Goal: Task Accomplishment & Management: Manage account settings

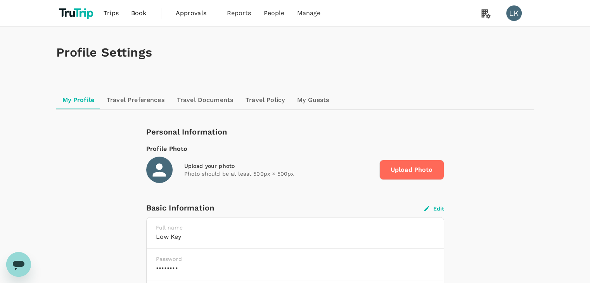
click at [135, 8] on link "Book" at bounding box center [139, 13] width 28 height 26
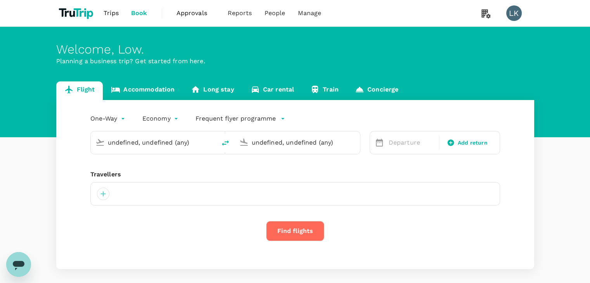
click at [121, 11] on link "Trips" at bounding box center [111, 13] width 28 height 26
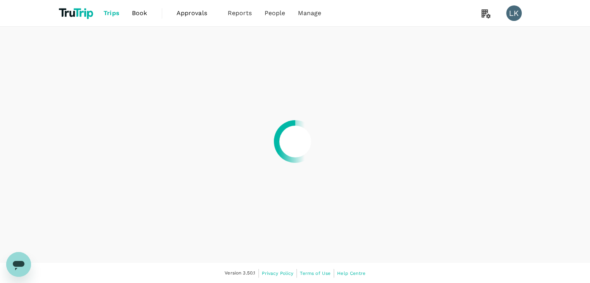
click at [276, 13] on div at bounding box center [295, 141] width 590 height 283
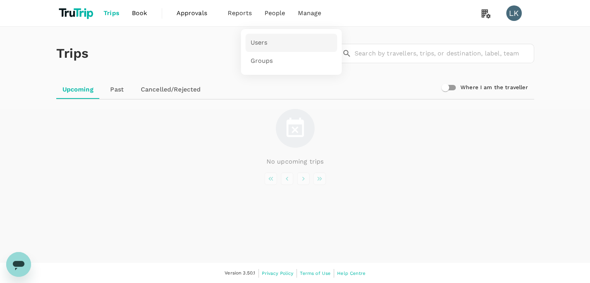
click at [278, 37] on link "Users" at bounding box center [292, 43] width 92 height 18
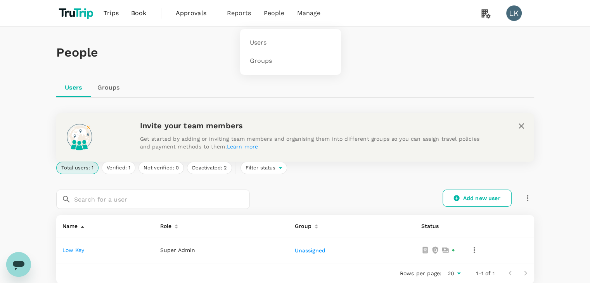
click at [275, 16] on span "People" at bounding box center [274, 13] width 21 height 9
click at [265, 62] on span "Groups" at bounding box center [261, 61] width 23 height 9
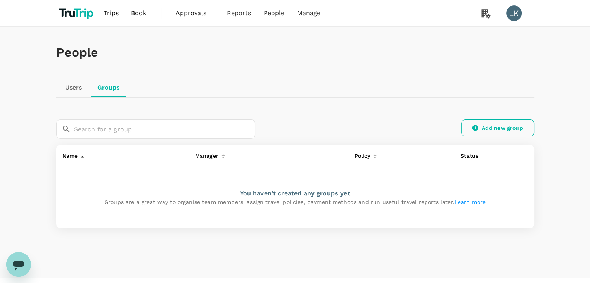
click at [483, 131] on link "Add new group" at bounding box center [497, 128] width 73 height 17
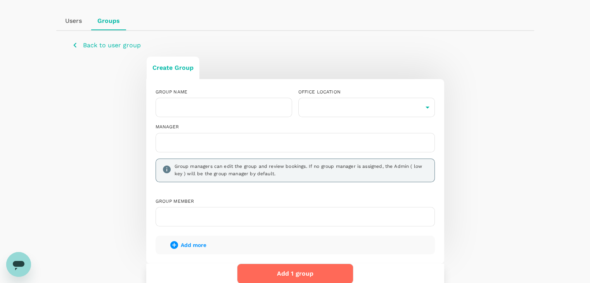
scroll to position [64, 0]
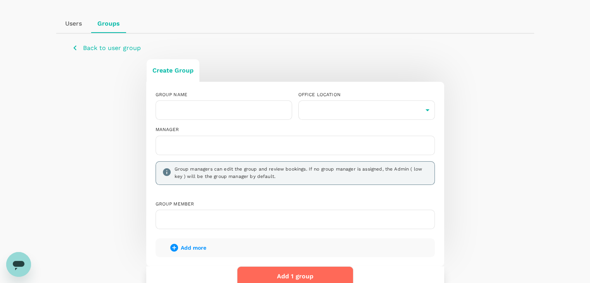
click at [116, 176] on div "Create Group GROUP NAME ​ OFFICE LOCATION ​ ​ MANAGER Group managers can edit t…" at bounding box center [295, 177] width 447 height 237
click at [73, 22] on link "Users" at bounding box center [73, 23] width 35 height 19
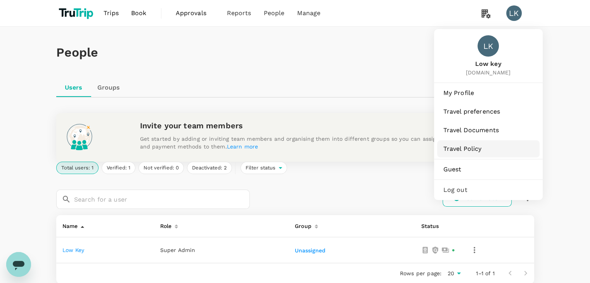
click at [482, 146] on span "Travel Policy" at bounding box center [489, 148] width 90 height 9
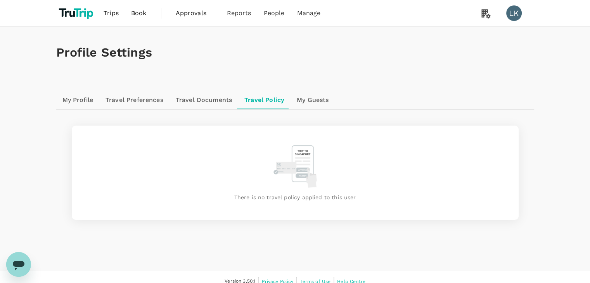
click at [321, 103] on link "My Guests" at bounding box center [313, 100] width 44 height 19
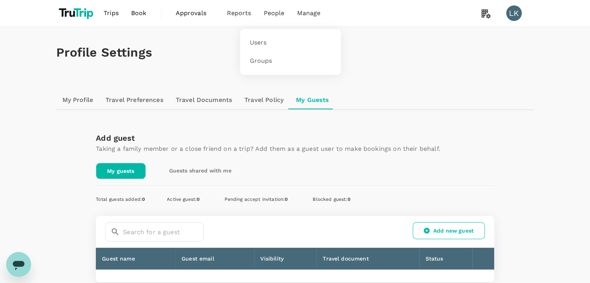
click at [274, 17] on span "People" at bounding box center [274, 13] width 21 height 9
click at [258, 40] on span "Users" at bounding box center [258, 42] width 17 height 9
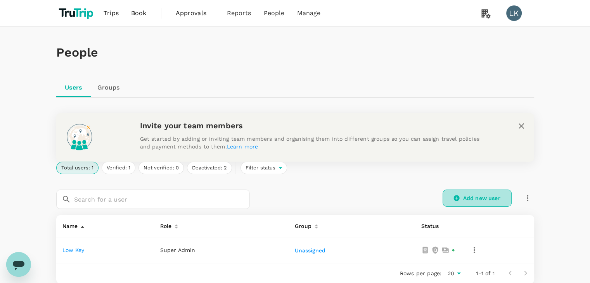
click at [481, 196] on link "Add new user" at bounding box center [477, 198] width 69 height 17
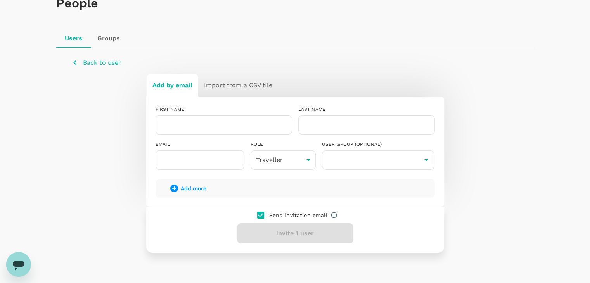
scroll to position [45, 0]
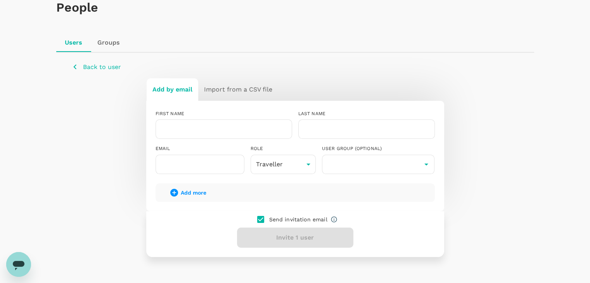
click at [245, 87] on h6 "Import from a CSV file" at bounding box center [238, 89] width 68 height 11
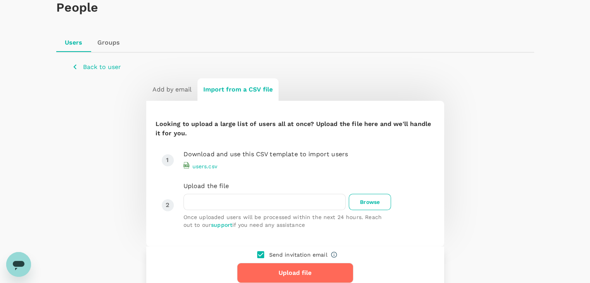
click at [374, 198] on span "Browse" at bounding box center [370, 202] width 42 height 16
click at [0, 0] on input "Browse" at bounding box center [0, 0] width 0 height 0
click at [177, 92] on h6 "Add by email" at bounding box center [171, 89] width 39 height 11
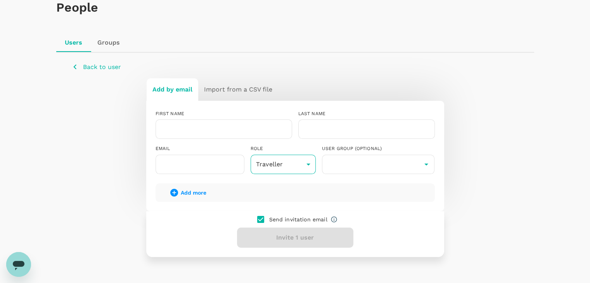
click at [305, 162] on body "Trips Book Approvals 0 Reports People Manage LK People Users Groups Back to use…" at bounding box center [295, 142] width 590 height 374
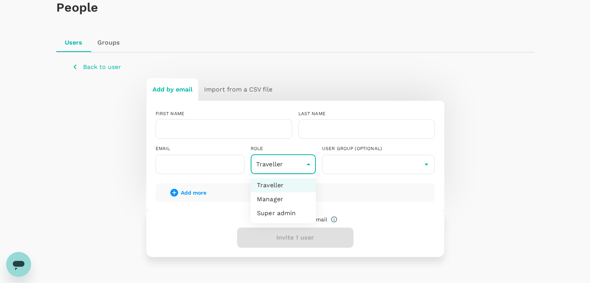
click at [188, 123] on div at bounding box center [298, 141] width 596 height 283
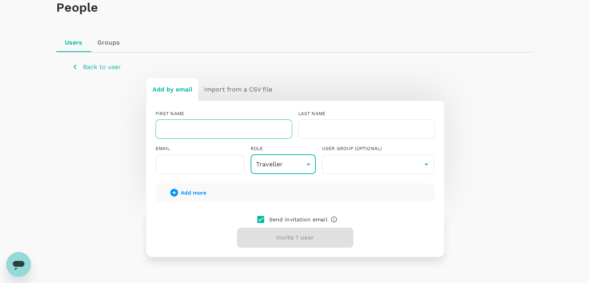
click at [183, 123] on input "text" at bounding box center [224, 129] width 137 height 19
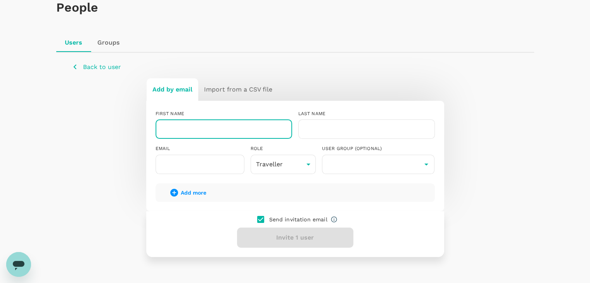
click at [183, 123] on input "text" at bounding box center [224, 129] width 137 height 19
drag, startPoint x: 192, startPoint y: 139, endPoint x: 189, endPoint y: 135, distance: 5.2
click at [191, 138] on div "FIRST NAME ​ LAST NAME ​ EMAIL ​ ROLE Traveller user ​ USER GROUP (OPTIONAL) ​" at bounding box center [292, 139] width 286 height 70
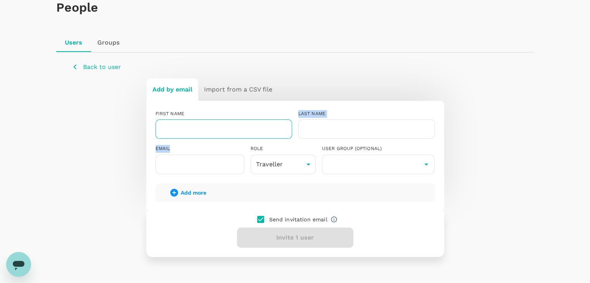
click at [189, 134] on input "text" at bounding box center [224, 129] width 137 height 19
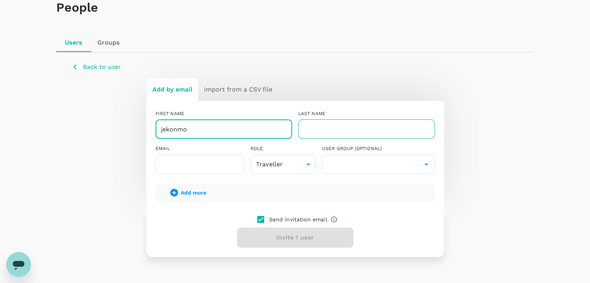
type input "jekonmo"
click at [350, 129] on input "text" at bounding box center [366, 129] width 137 height 19
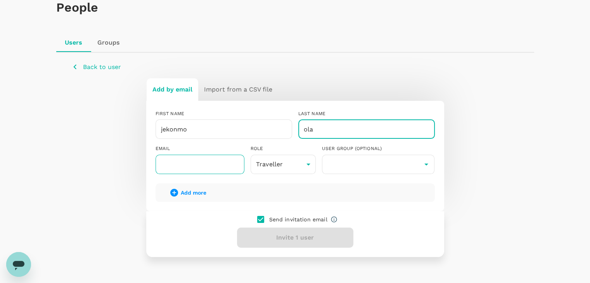
type input "ola"
click at [205, 163] on input "text" at bounding box center [200, 164] width 89 height 19
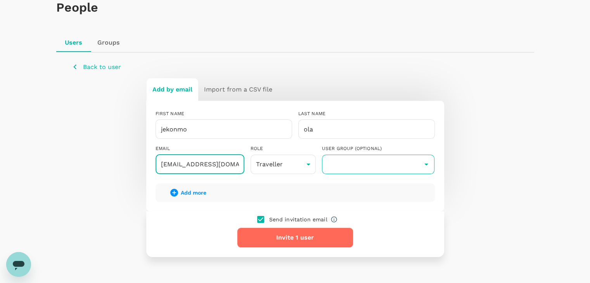
click at [338, 164] on input "text" at bounding box center [378, 164] width 109 height 15
drag, startPoint x: 231, startPoint y: 165, endPoint x: 151, endPoint y: 167, distance: 80.3
click at [151, 167] on div "EMAIL [EMAIL_ADDRESS][DOMAIN_NAME] ​" at bounding box center [196, 156] width 95 height 35
type input "[EMAIL_ADDRESS][DOMAIN_NAME]"
click at [256, 233] on button "Invite 1 user" at bounding box center [295, 238] width 116 height 20
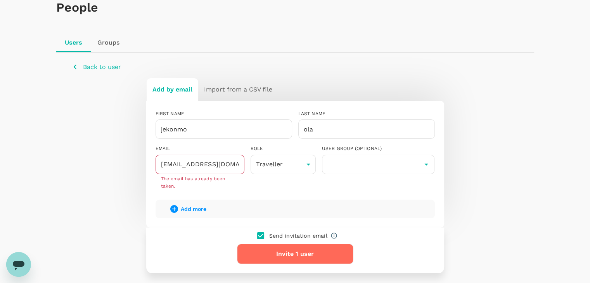
click at [251, 253] on button "Invite 1 user" at bounding box center [295, 254] width 116 height 20
click at [89, 216] on div "Add by email Import from a CSV file FIRST NAME [PERSON_NAME] ​ LAST NAME [PERSO…" at bounding box center [295, 176] width 447 height 196
click at [79, 63] on icon "button" at bounding box center [75, 67] width 10 height 10
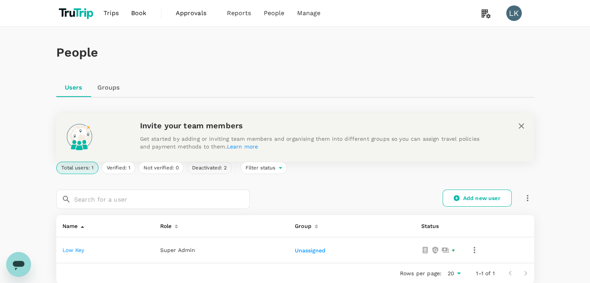
click at [220, 168] on button "Deactivated: 2" at bounding box center [209, 168] width 45 height 12
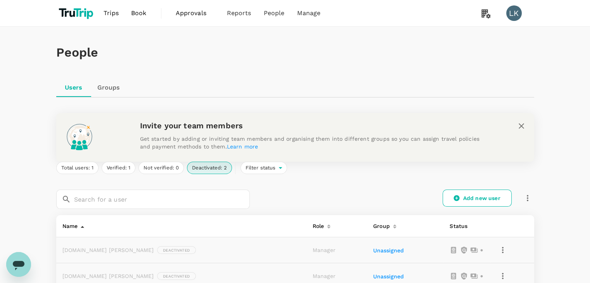
scroll to position [88, 0]
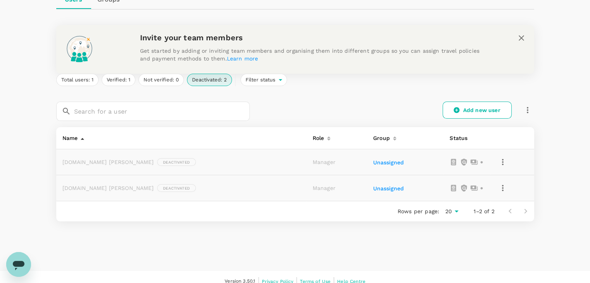
click at [498, 187] on icon "button" at bounding box center [502, 188] width 9 height 9
click at [452, 212] on span "Reactivate this user" at bounding box center [463, 208] width 61 height 9
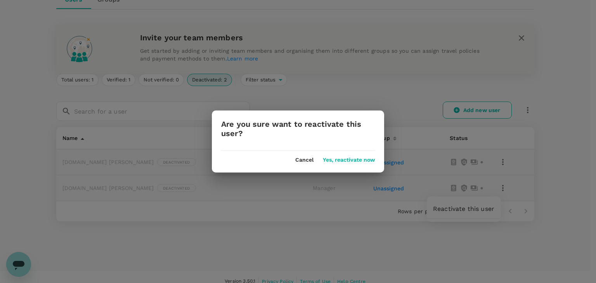
drag, startPoint x: 348, startPoint y: 161, endPoint x: 338, endPoint y: 162, distance: 10.2
click at [338, 162] on button "Yes, reactivate now" at bounding box center [349, 160] width 52 height 6
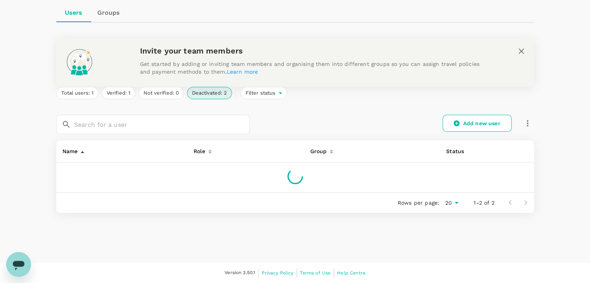
scroll to position [71, 0]
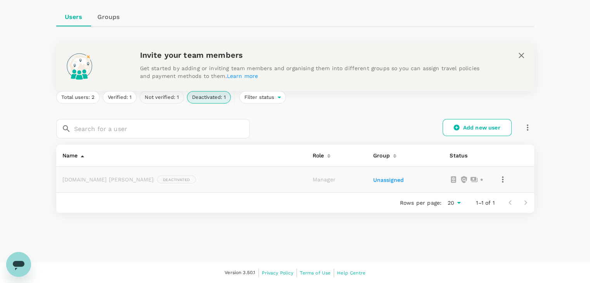
click at [151, 99] on button "Not verified: 1" at bounding box center [162, 97] width 44 height 12
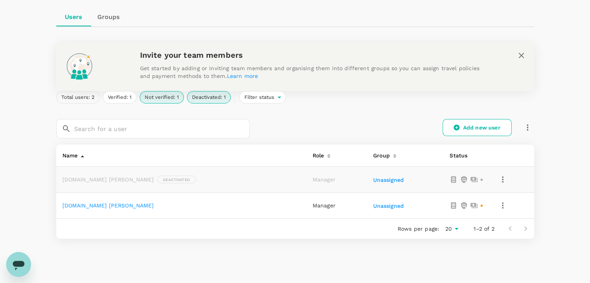
click at [86, 100] on button "Total users: 2" at bounding box center [77, 97] width 43 height 12
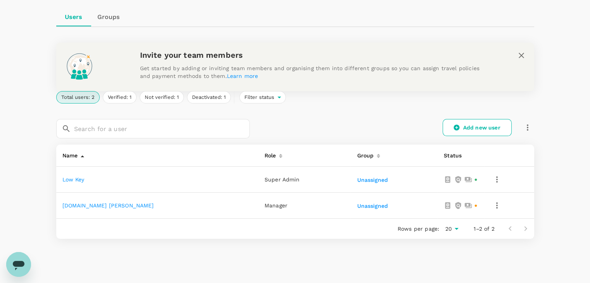
click at [88, 204] on link "[DOMAIN_NAME] [PERSON_NAME]" at bounding box center [108, 206] width 92 height 6
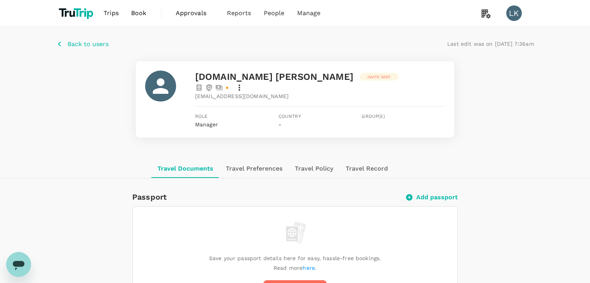
click at [244, 83] on icon at bounding box center [239, 87] width 9 height 9
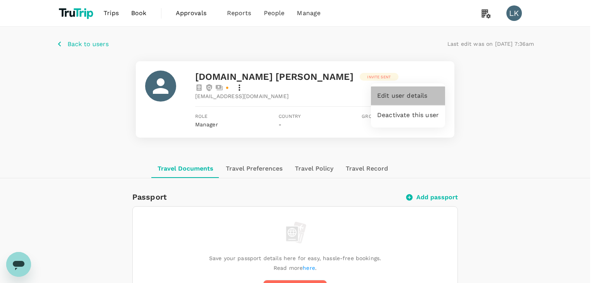
click at [384, 92] on span "Edit user details" at bounding box center [408, 95] width 62 height 9
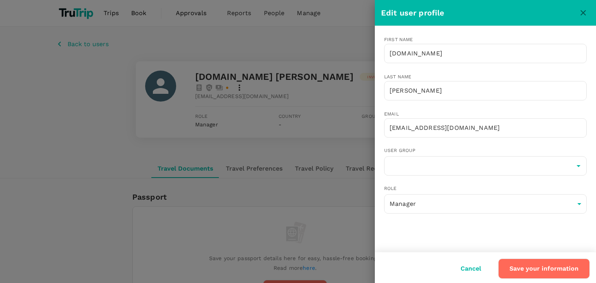
click at [300, 197] on div at bounding box center [298, 141] width 596 height 283
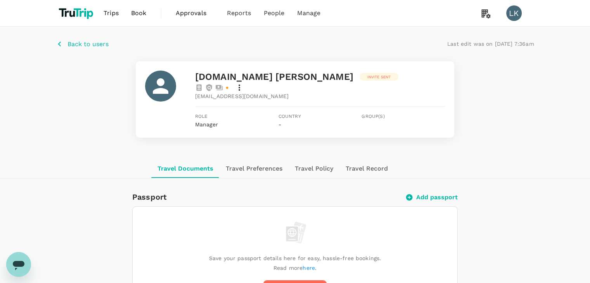
click at [64, 43] on icon "button" at bounding box center [60, 44] width 10 height 10
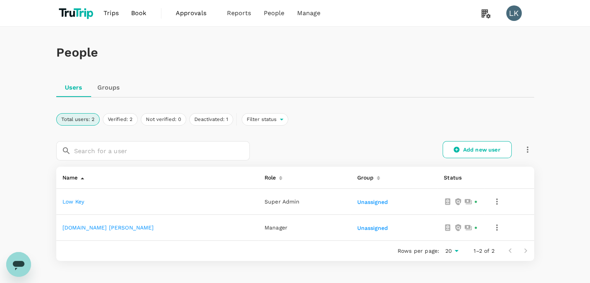
click at [492, 230] on icon "button" at bounding box center [496, 227] width 9 height 9
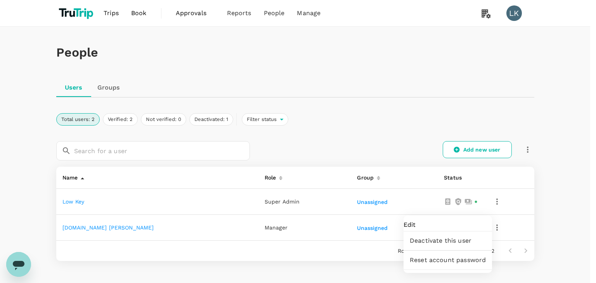
click at [301, 246] on div at bounding box center [298, 141] width 596 height 283
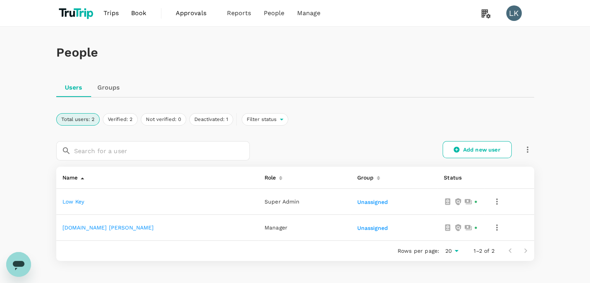
click at [492, 229] on icon "button" at bounding box center [496, 227] width 9 height 9
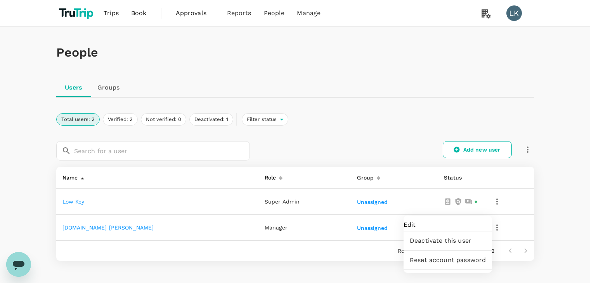
click at [425, 229] on span "Edit" at bounding box center [448, 224] width 88 height 9
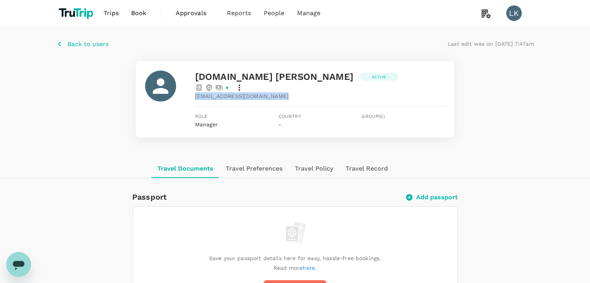
drag, startPoint x: 196, startPoint y: 87, endPoint x: 264, endPoint y: 91, distance: 68.4
click at [264, 91] on div "[DOMAIN_NAME] [PERSON_NAME] Active [EMAIL_ADDRESS][DOMAIN_NAME] Role Manager Co…" at bounding box center [320, 100] width 250 height 58
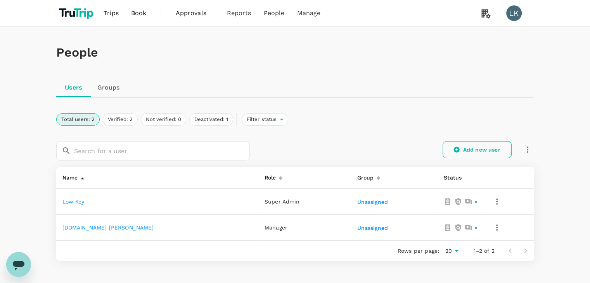
click at [473, 145] on link "Add new user" at bounding box center [477, 149] width 69 height 17
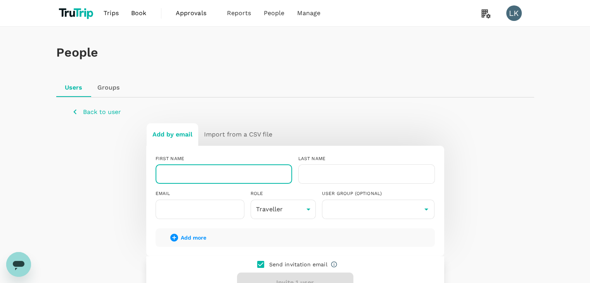
click at [238, 170] on input "text" at bounding box center [224, 174] width 137 height 19
type input "hees"
click at [343, 178] on input "text" at bounding box center [366, 174] width 137 height 19
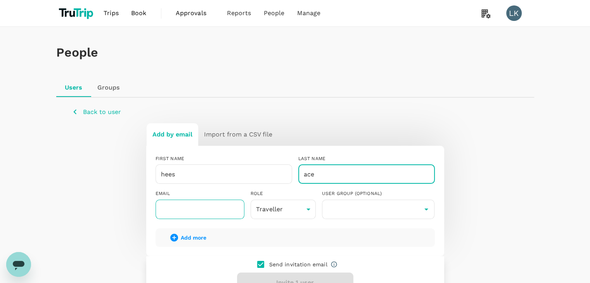
type input "ace"
click at [204, 200] on input "text" at bounding box center [200, 209] width 89 height 19
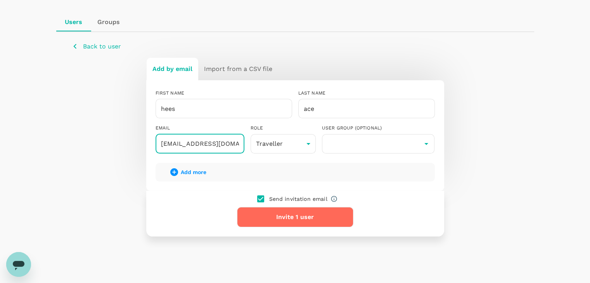
scroll to position [71, 0]
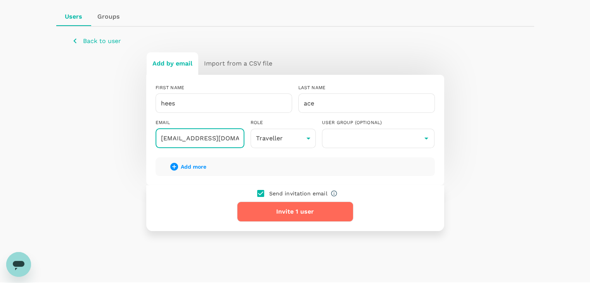
type input "[EMAIL_ADDRESS][DOMAIN_NAME]"
click at [282, 215] on button "Invite 1 user" at bounding box center [295, 212] width 116 height 20
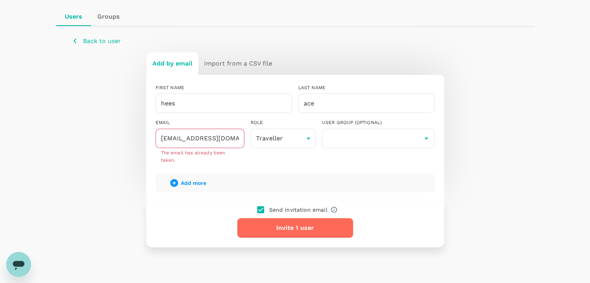
click at [287, 231] on button "Invite 1 user" at bounding box center [295, 228] width 116 height 20
click at [108, 179] on div "Add by email Import from a CSV file FIRST NAME hees ​ LAST NAME ace ​ EMAIL [EM…" at bounding box center [295, 150] width 447 height 196
click at [83, 42] on p "Back to user" at bounding box center [102, 40] width 38 height 9
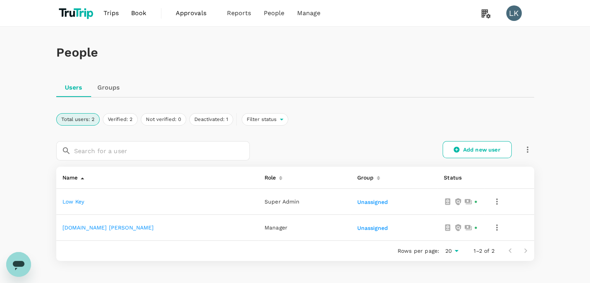
click at [492, 229] on icon "button" at bounding box center [496, 227] width 9 height 9
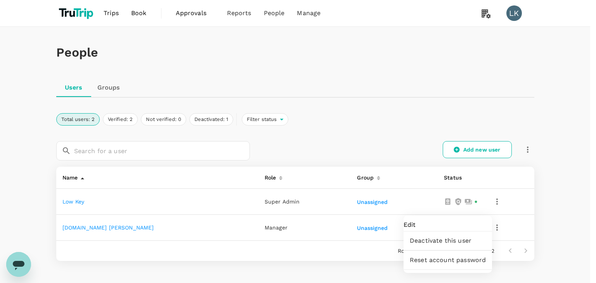
click at [455, 227] on span "Edit" at bounding box center [448, 224] width 88 height 9
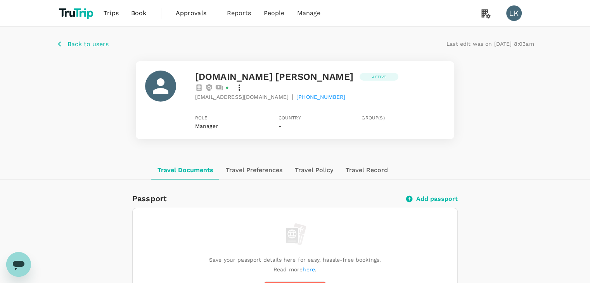
click at [244, 83] on icon at bounding box center [239, 87] width 9 height 9
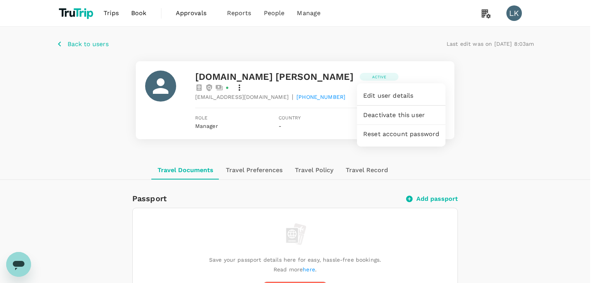
click at [414, 96] on span "Edit user details" at bounding box center [401, 95] width 76 height 9
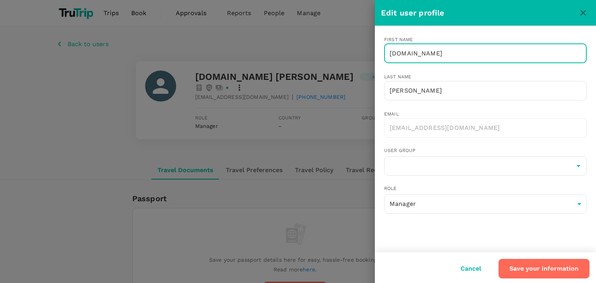
drag, startPoint x: 438, startPoint y: 48, endPoint x: 369, endPoint y: 55, distance: 69.4
click at [369, 55] on div "Edit user profile First name [DOMAIN_NAME] ​ Last name [PERSON_NAME] Email [EMA…" at bounding box center [298, 141] width 596 height 283
type input "ilerioluwa"
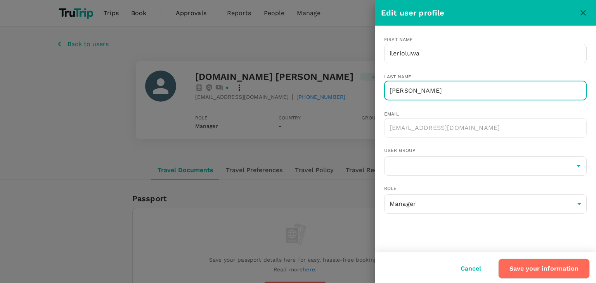
drag, startPoint x: 407, startPoint y: 95, endPoint x: 369, endPoint y: 98, distance: 37.4
click at [369, 98] on div "Edit user profile First name [PERSON_NAME] ​ Last name [PERSON_NAME] Email [EMA…" at bounding box center [298, 141] width 596 height 283
type input "kiitan"
click at [533, 270] on button "Save your information" at bounding box center [544, 269] width 92 height 20
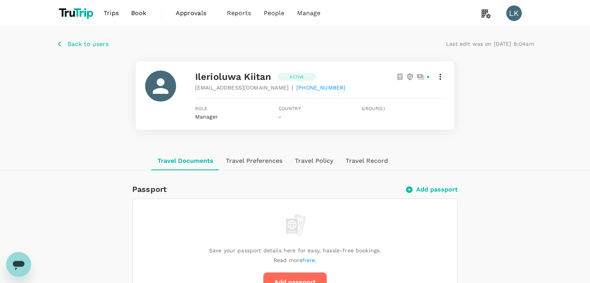
click at [61, 43] on icon "button" at bounding box center [60, 44] width 10 height 10
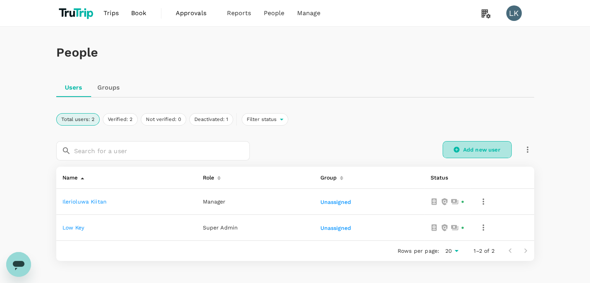
click at [457, 147] on icon at bounding box center [457, 150] width 6 height 6
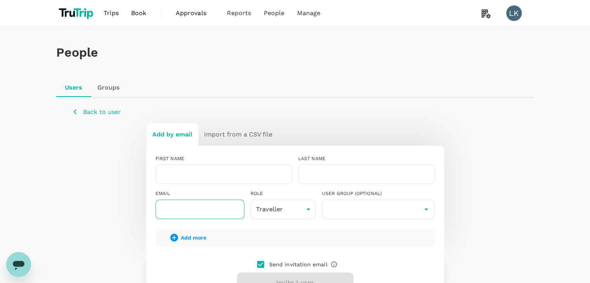
click at [181, 211] on input "text" at bounding box center [200, 209] width 89 height 19
type input "[EMAIL_ADDRESS][DOMAIN_NAME]"
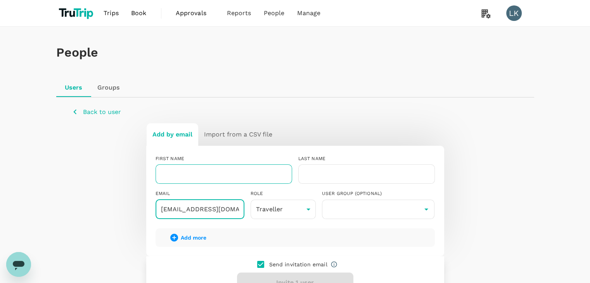
click at [224, 173] on input "text" at bounding box center [224, 174] width 137 height 19
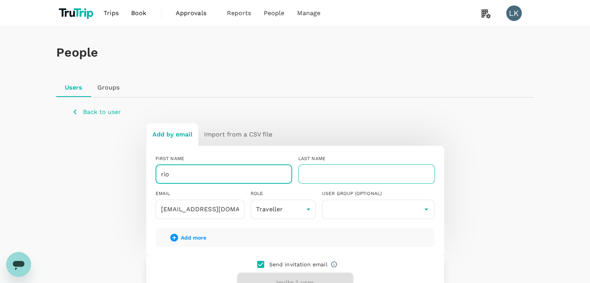
type input "rio"
click at [304, 175] on input "text" at bounding box center [366, 174] width 137 height 19
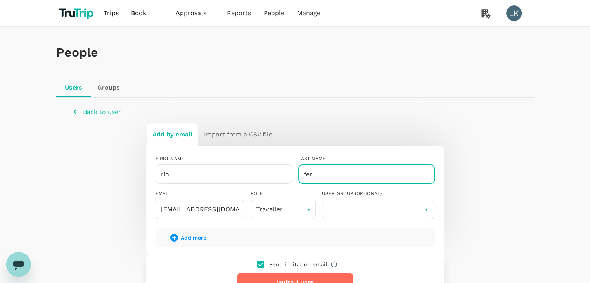
type input "fer"
click at [265, 278] on button "Invite 1 user" at bounding box center [295, 283] width 116 height 20
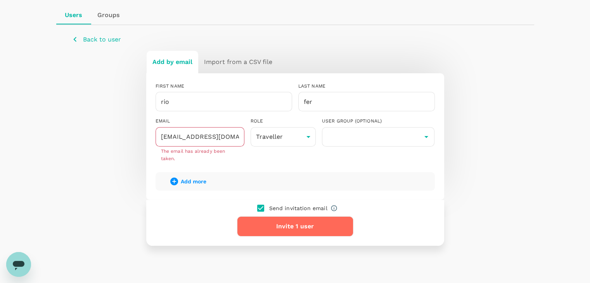
scroll to position [71, 0]
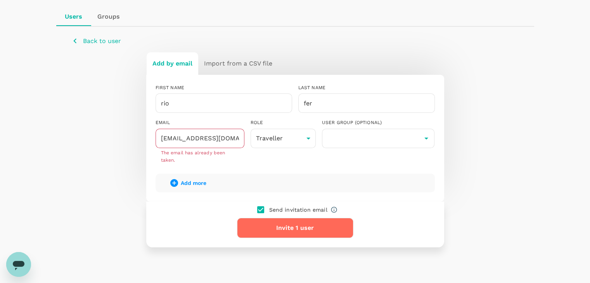
click at [261, 208] on input "checkbox" at bounding box center [261, 210] width 16 height 16
click at [270, 229] on button "Add 1 user" at bounding box center [295, 228] width 116 height 20
click at [260, 210] on input "checkbox" at bounding box center [261, 210] width 16 height 16
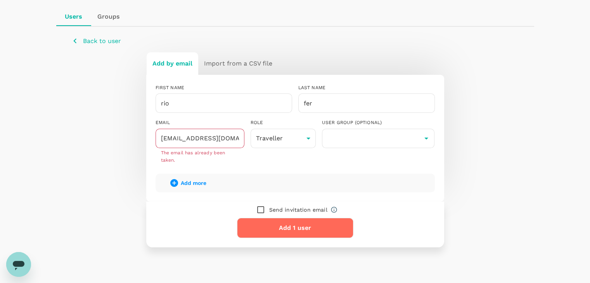
checkbox input "true"
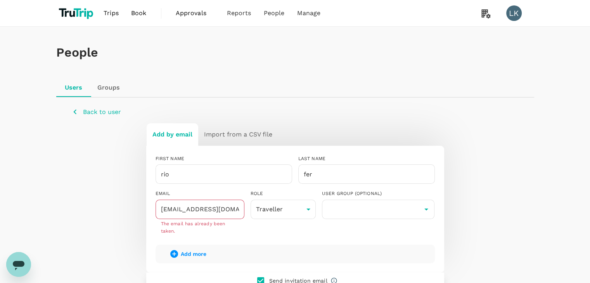
scroll to position [0, 0]
click at [232, 15] on span "Reports" at bounding box center [239, 13] width 24 height 9
click at [239, 74] on link "Carbon footprint" at bounding box center [258, 79] width 92 height 18
click at [231, 97] on span "Active travel" at bounding box center [236, 97] width 39 height 9
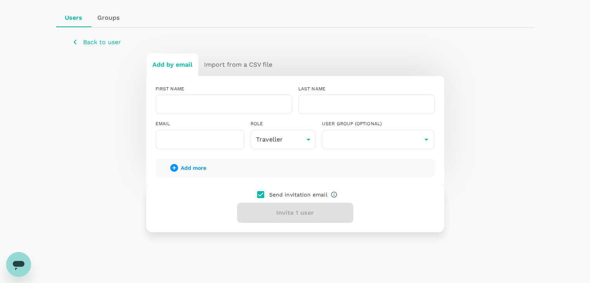
scroll to position [84, 0]
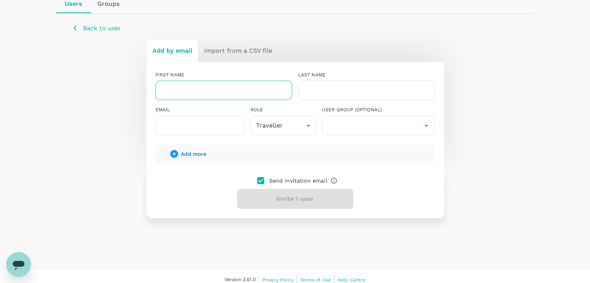
click at [203, 88] on input "text" at bounding box center [224, 90] width 137 height 19
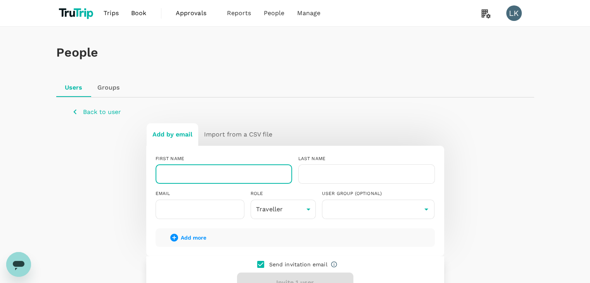
scroll to position [0, 0]
click at [111, 16] on span "Trips" at bounding box center [111, 13] width 15 height 9
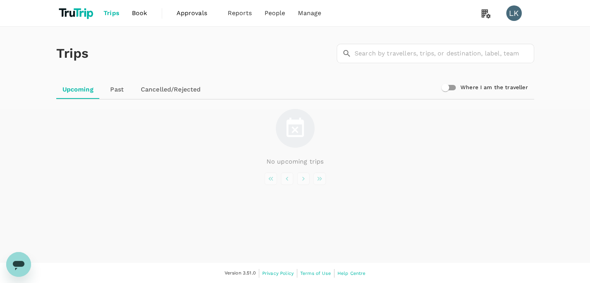
click at [137, 16] on span "Book" at bounding box center [140, 13] width 16 height 9
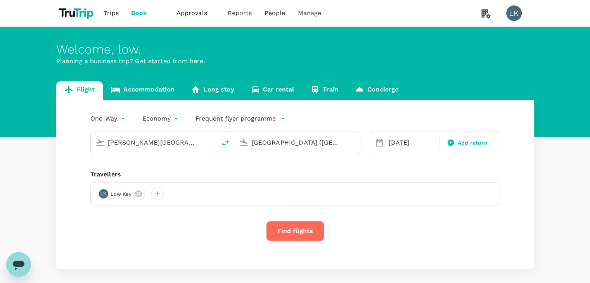
type input "Murtala Muhammed International Airport (LOS)"
type input "Miami (FL), United States (any)"
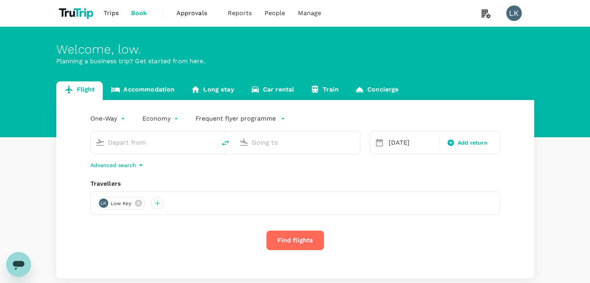
type input "Murtala Muhammed International Airport (LOS)"
type input "Miami (FL), United States (any)"
click at [156, 205] on div at bounding box center [157, 203] width 12 height 12
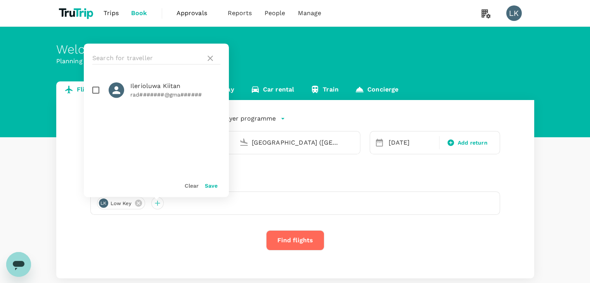
click at [95, 88] on input "checkbox" at bounding box center [96, 90] width 16 height 16
checkbox input "true"
click at [211, 185] on button "Save" at bounding box center [211, 186] width 13 height 6
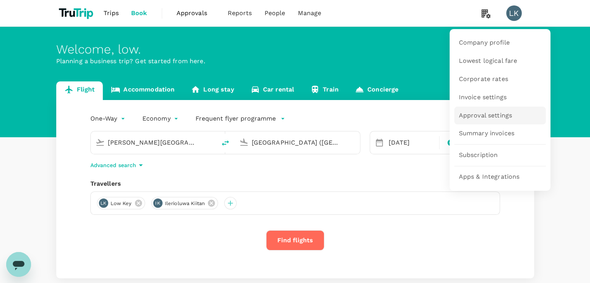
click at [486, 118] on span "Approval settings" at bounding box center [486, 115] width 54 height 9
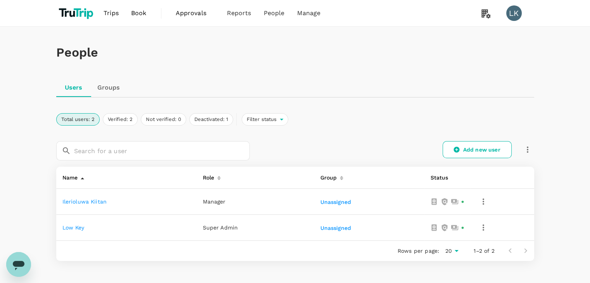
click at [485, 203] on icon "button" at bounding box center [483, 201] width 9 height 9
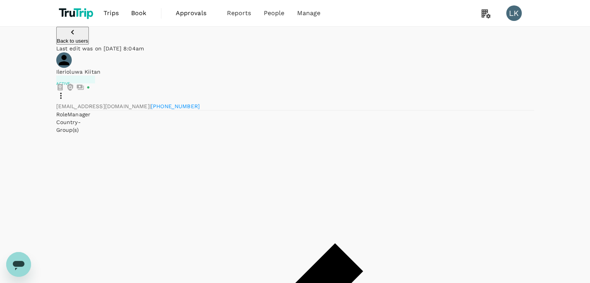
click at [66, 91] on icon at bounding box center [60, 95] width 9 height 9
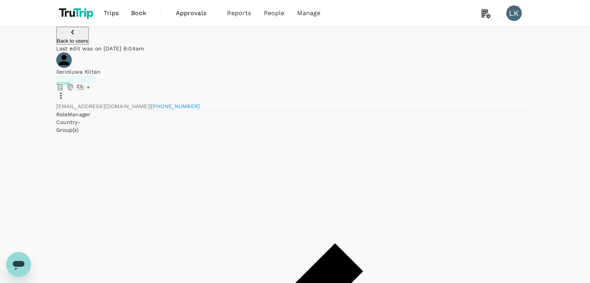
click at [66, 91] on icon at bounding box center [60, 95] width 9 height 9
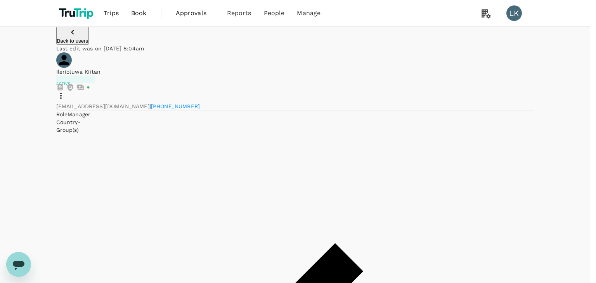
type input "super-admin"
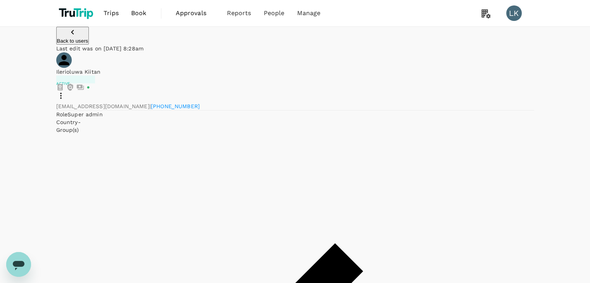
click at [66, 91] on icon at bounding box center [60, 95] width 9 height 9
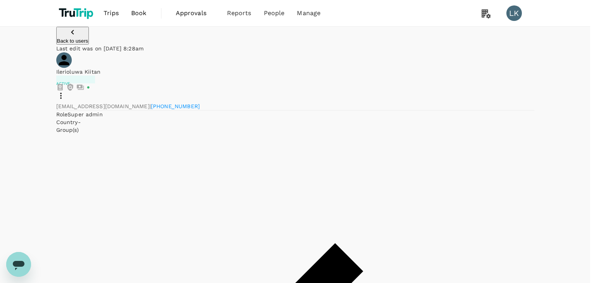
type input "admin"
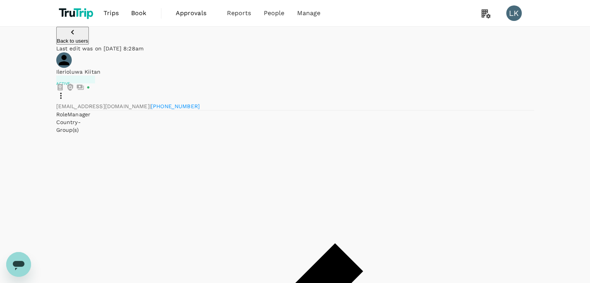
click at [439, 71] on div "ilerioluwa kiitan Active" at bounding box center [295, 85] width 478 height 35
click at [66, 91] on icon at bounding box center [60, 95] width 9 height 9
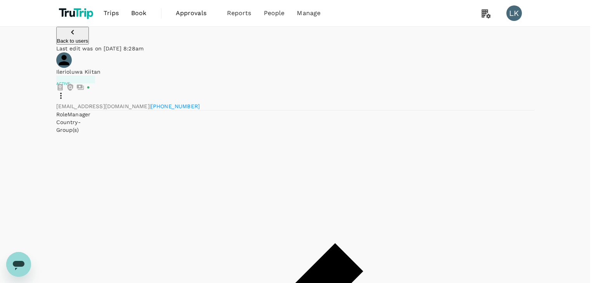
type input "super-admin"
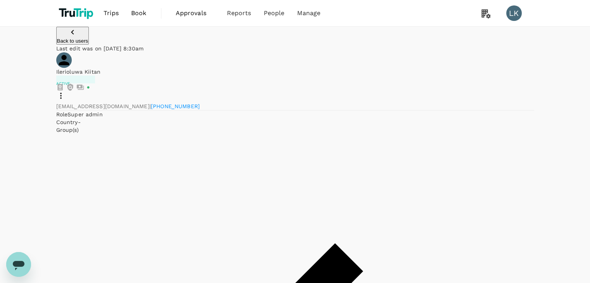
click at [66, 91] on icon at bounding box center [60, 95] width 9 height 9
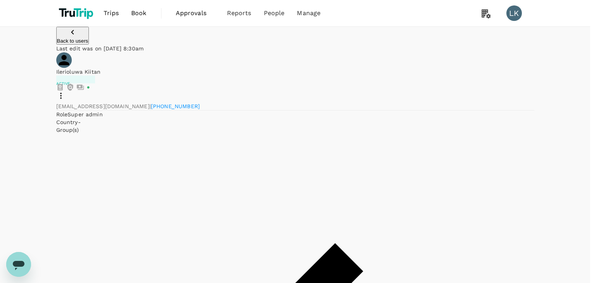
type input "admin"
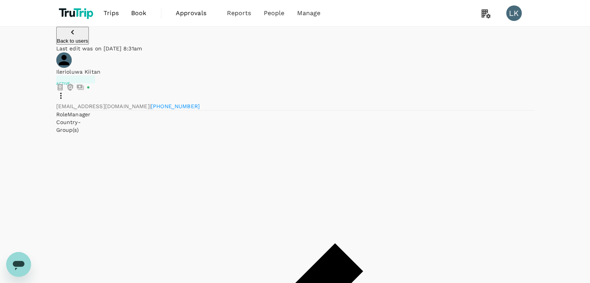
click at [66, 91] on icon at bounding box center [60, 95] width 9 height 9
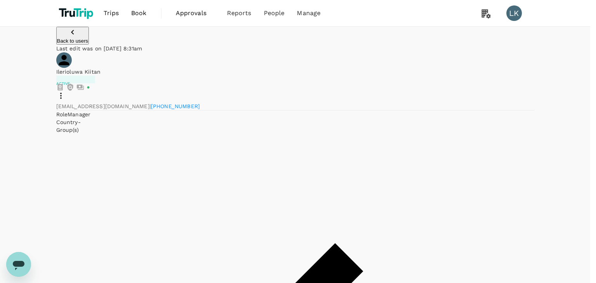
type input "user"
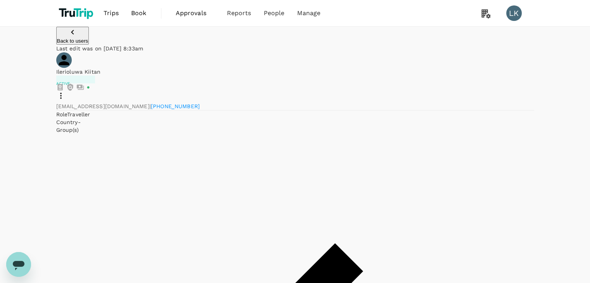
click at [66, 91] on icon at bounding box center [60, 95] width 9 height 9
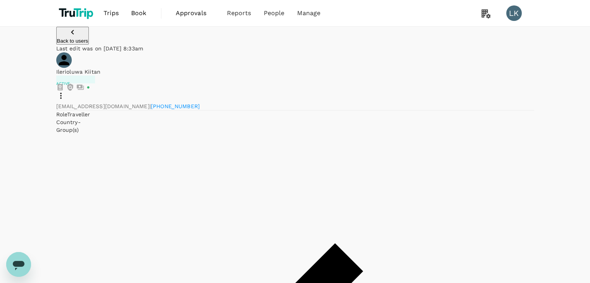
click at [68, 37] on icon "button" at bounding box center [72, 32] width 9 height 9
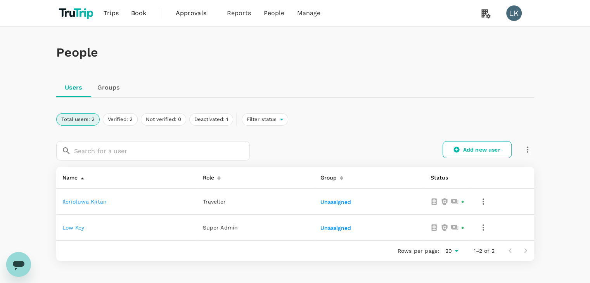
click at [484, 201] on icon "button" at bounding box center [483, 201] width 9 height 9
